Goal: Transaction & Acquisition: Download file/media

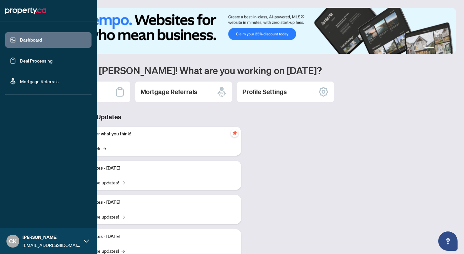
click at [20, 63] on link "Deal Processing" at bounding box center [36, 61] width 33 height 6
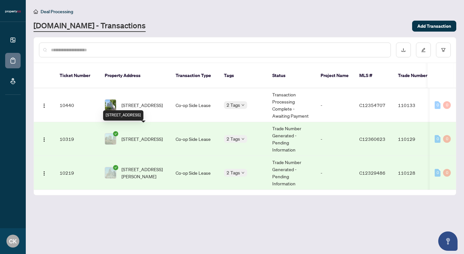
click at [139, 135] on span "[STREET_ADDRESS]" at bounding box center [141, 138] width 41 height 7
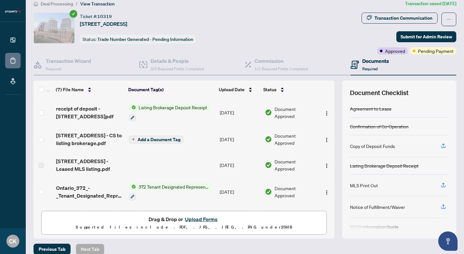
scroll to position [8, 0]
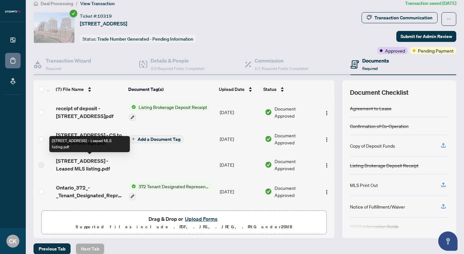
click at [78, 162] on span "[STREET_ADDRESS] - Leased MLS listing.pdf" at bounding box center [90, 164] width 68 height 15
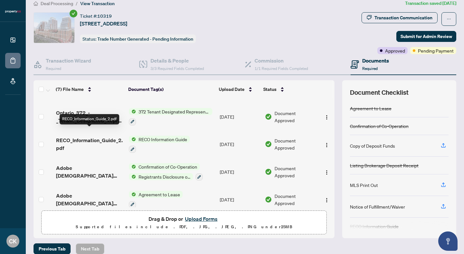
scroll to position [81, 0]
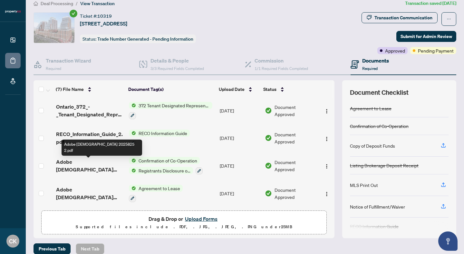
click at [86, 164] on span "Adobe [DEMOGRAPHIC_DATA] 2025825 2.pdf" at bounding box center [90, 165] width 68 height 15
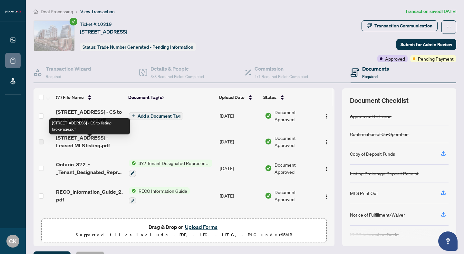
scroll to position [81, 0]
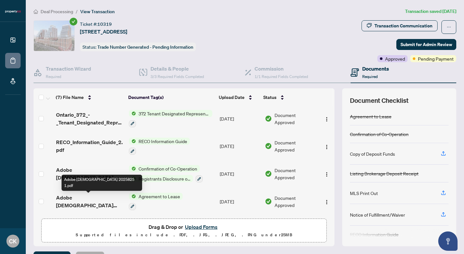
click at [84, 197] on span "Adobe [DEMOGRAPHIC_DATA] 2025825 1.pdf" at bounding box center [90, 200] width 68 height 15
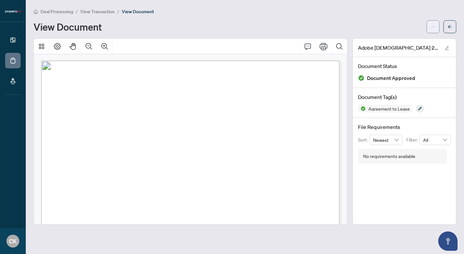
click at [433, 29] on span "button" at bounding box center [432, 27] width 5 height 10
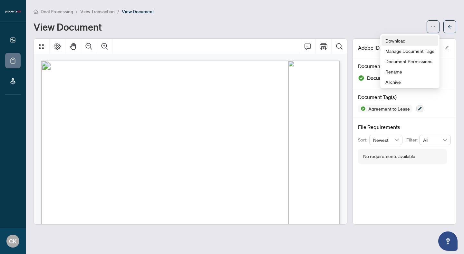
click at [408, 40] on span "Download" at bounding box center [409, 40] width 49 height 7
